Goal: Navigation & Orientation: Find specific page/section

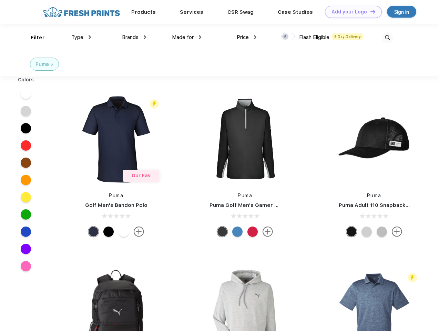
click at [351, 12] on link "Add your Logo Design Tool" at bounding box center [353, 12] width 57 height 12
click at [0, 0] on div "Design Tool" at bounding box center [0, 0] width 0 height 0
click at [370, 11] on link "Add your Logo Design Tool" at bounding box center [353, 12] width 57 height 12
click at [33, 38] on div "Filter" at bounding box center [38, 38] width 14 height 8
click at [81, 37] on span "Type" at bounding box center [77, 37] width 12 height 6
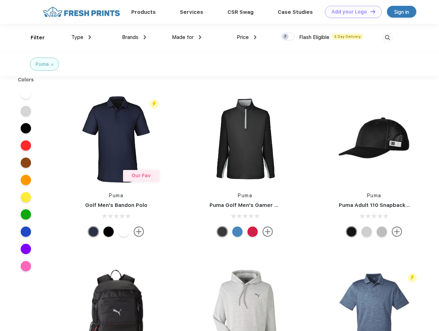
click at [134, 37] on span "Brands" at bounding box center [130, 37] width 17 height 6
click at [187, 37] on span "Made for" at bounding box center [183, 37] width 22 height 6
click at [247, 37] on span "Price" at bounding box center [243, 37] width 12 height 6
click at [288, 37] on div at bounding box center [287, 37] width 13 height 8
click at [286, 37] on input "checkbox" at bounding box center [283, 34] width 4 height 4
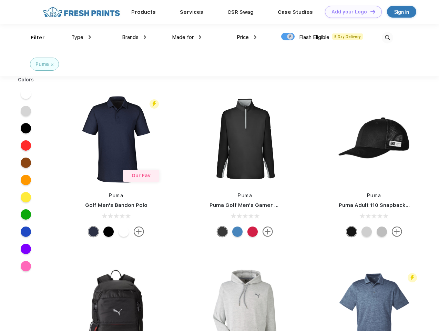
click at [388, 38] on img at bounding box center [387, 37] width 11 height 11
